Goal: Task Accomplishment & Management: Complete application form

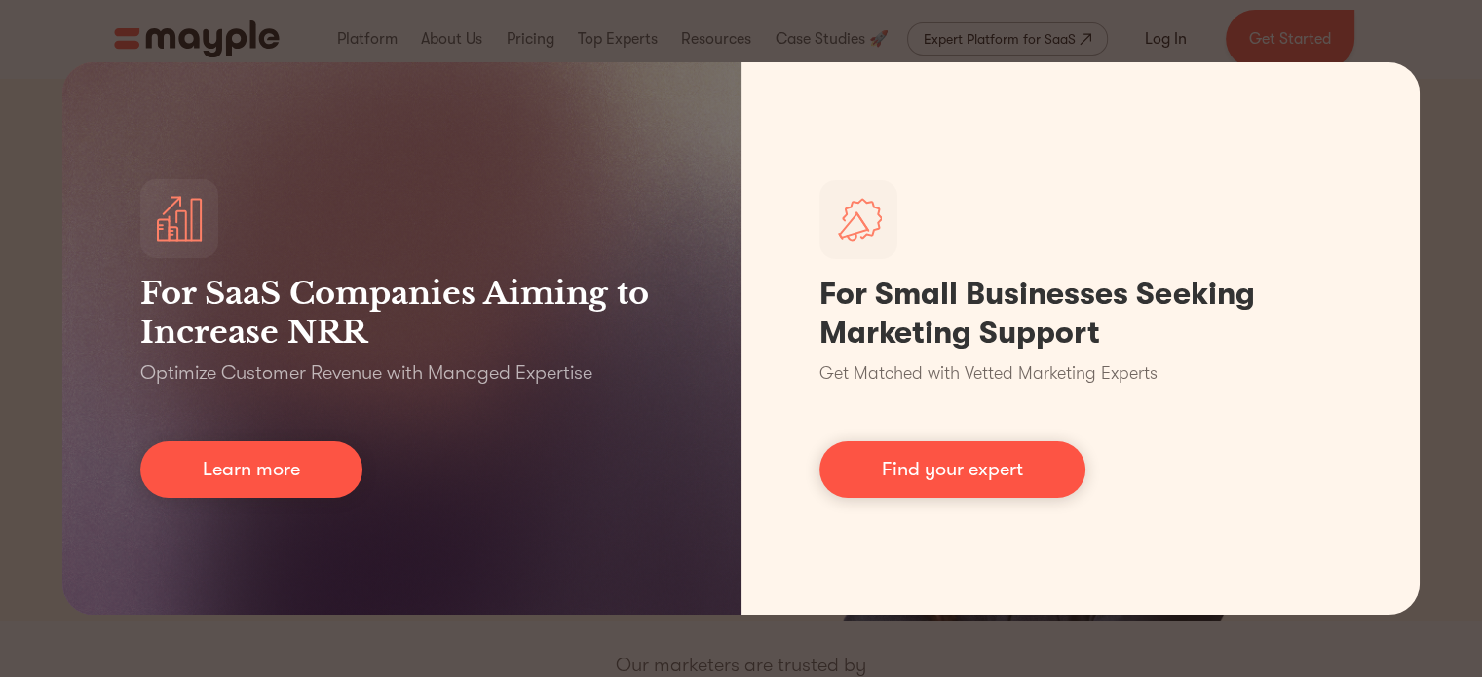
click at [1471, 96] on div "For SaaS Companies Aiming to Increase NRR Optimize Customer Revenue with Manage…" at bounding box center [741, 338] width 1482 height 677
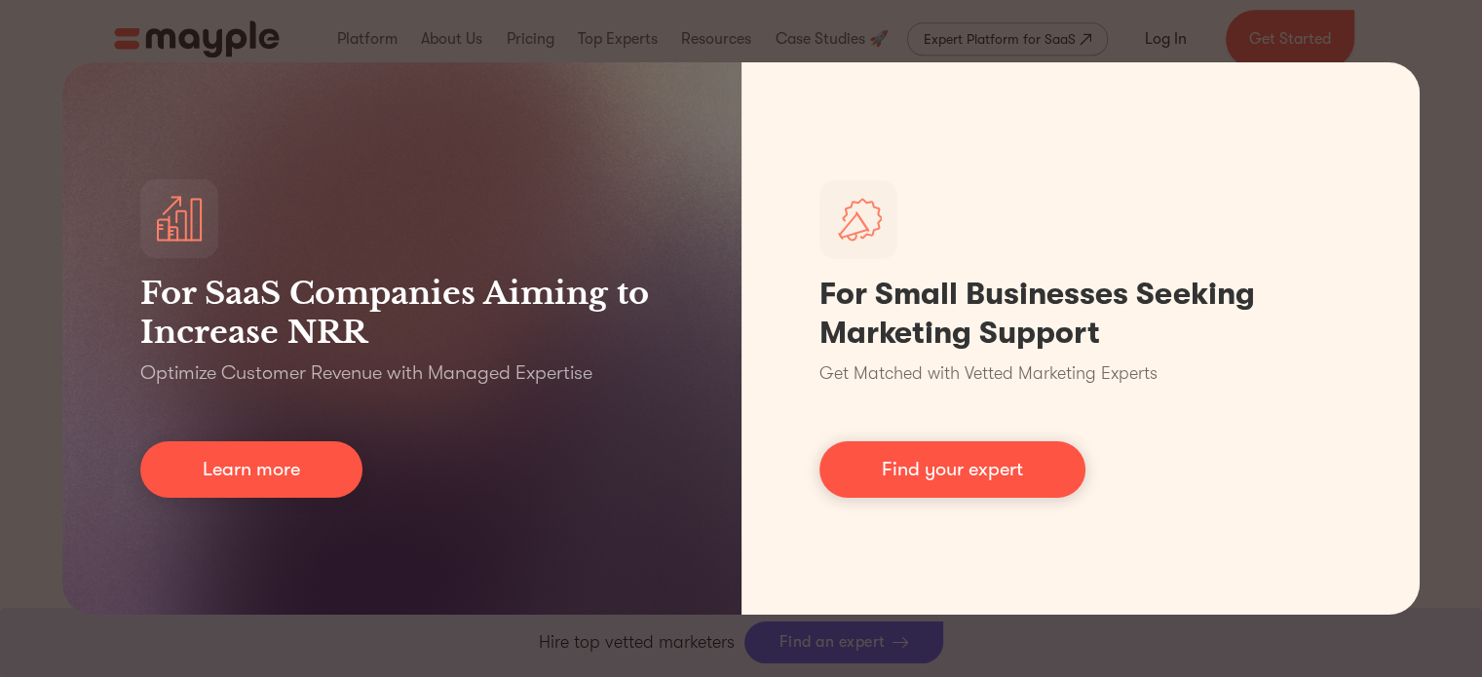
scroll to position [1456, 0]
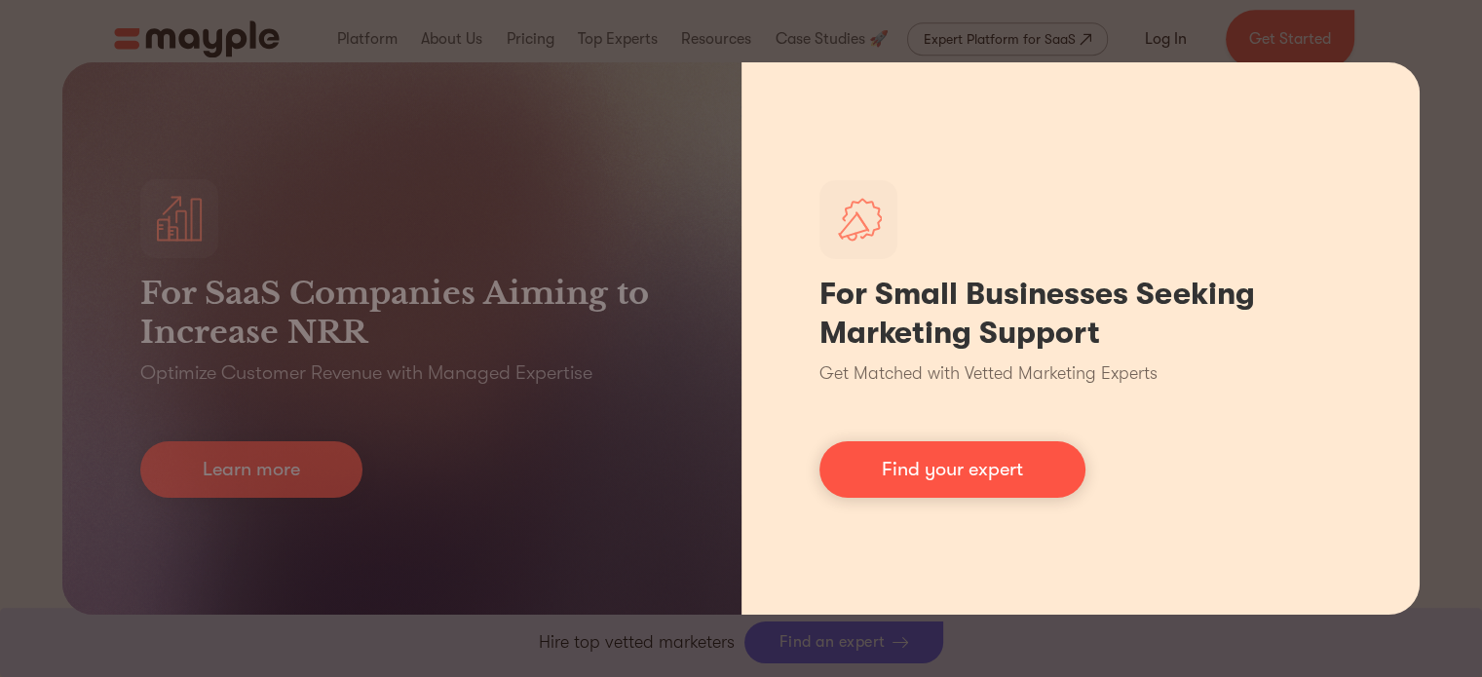
click at [1376, 265] on div "For Small Businesses Seeking Marketing Support Get Matched with Vetted Marketin…" at bounding box center [1081, 338] width 679 height 553
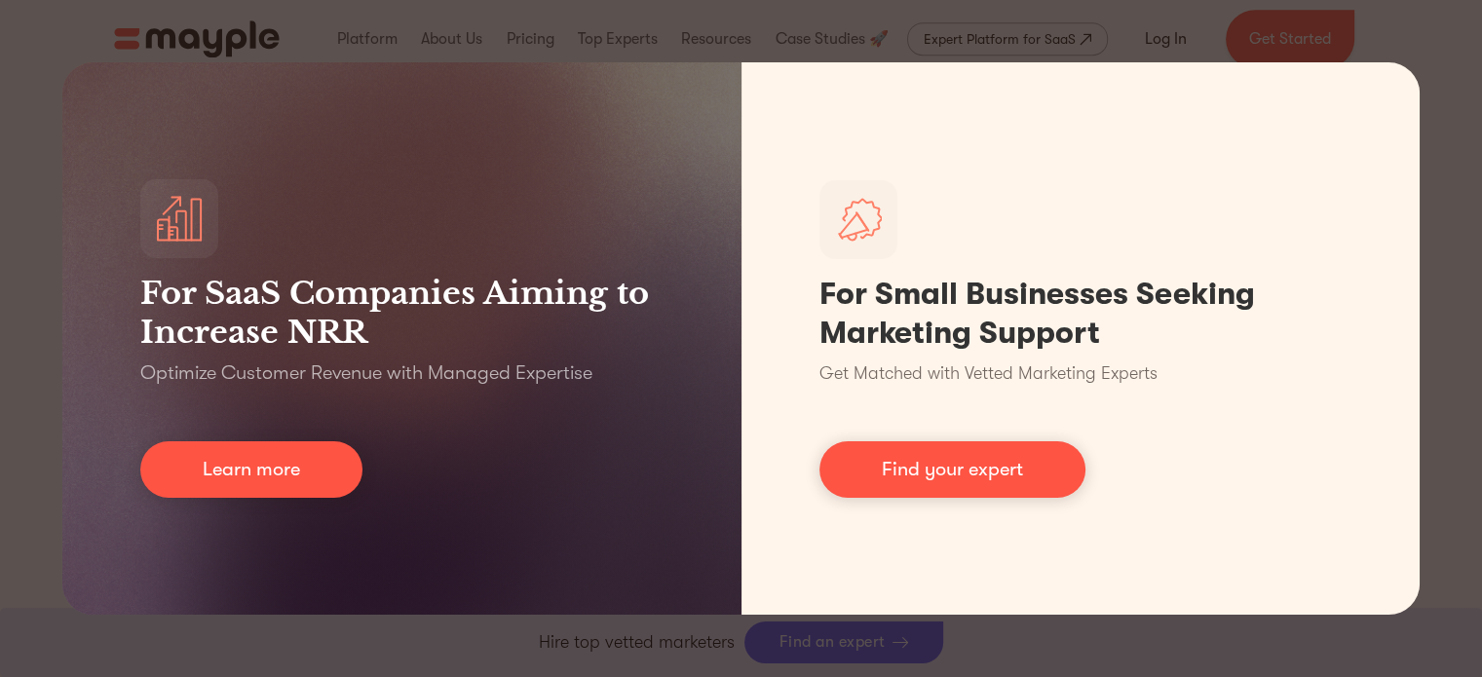
click at [1226, 40] on div "For SaaS Companies Aiming to Increase NRR Optimize Customer Revenue with Manage…" at bounding box center [741, 338] width 1482 height 677
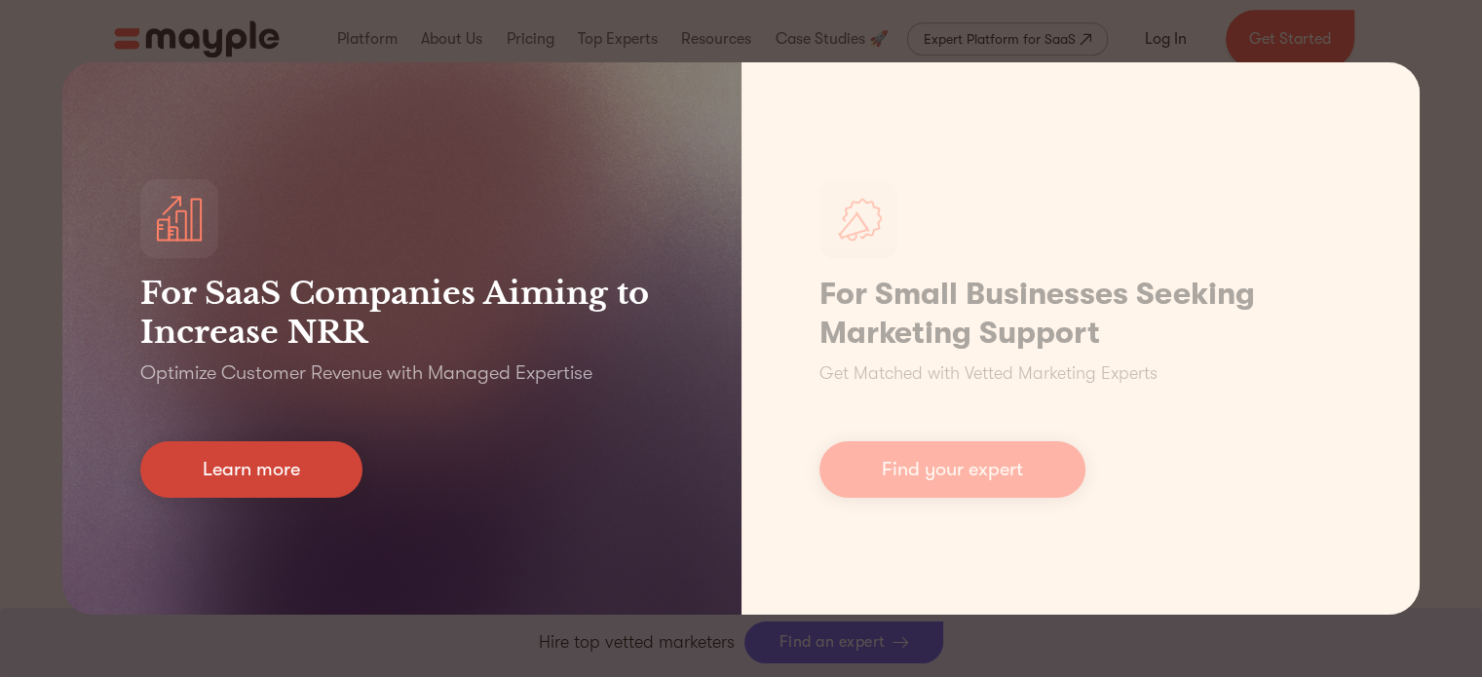
click at [268, 455] on link "Learn more" at bounding box center [251, 469] width 222 height 57
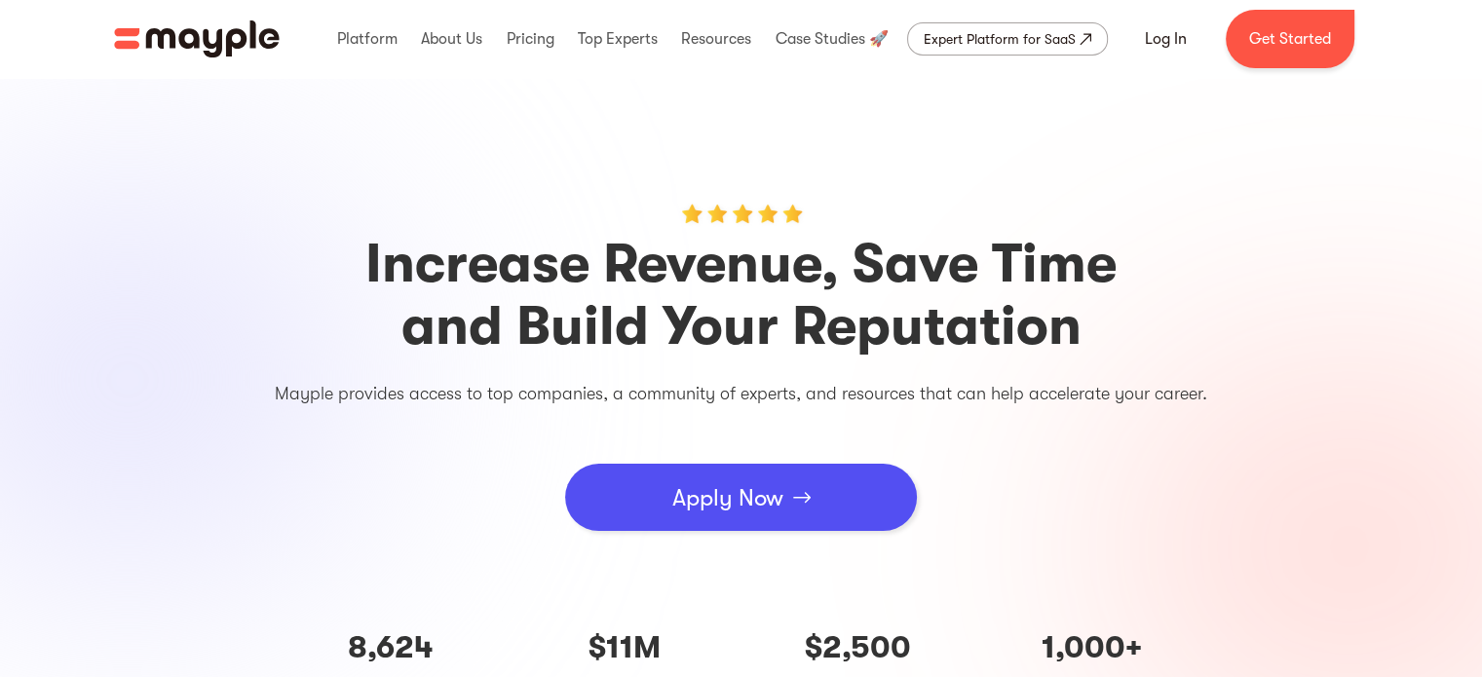
click at [802, 508] on link "Apply Now" at bounding box center [741, 497] width 352 height 67
